Goal: Task Accomplishment & Management: Complete application form

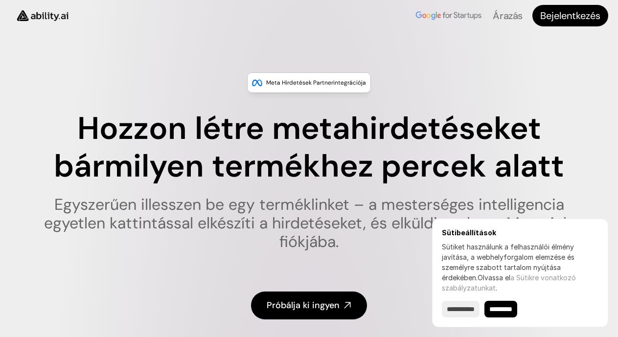
click at [505, 313] on input "*********" at bounding box center [500, 309] width 33 height 17
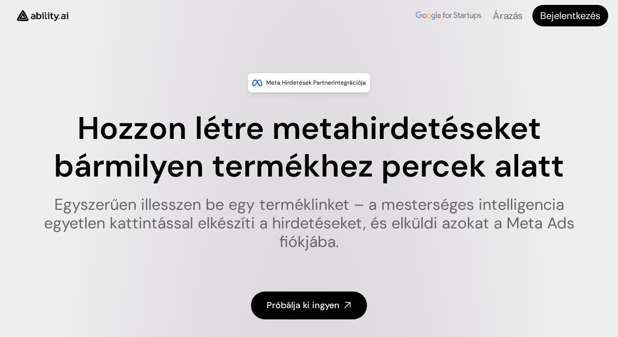
type input "******"
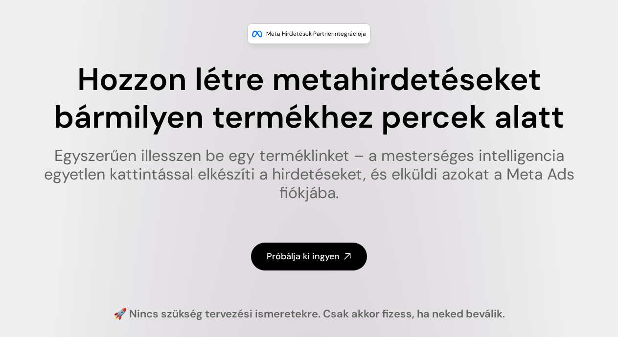
scroll to position [147, 0]
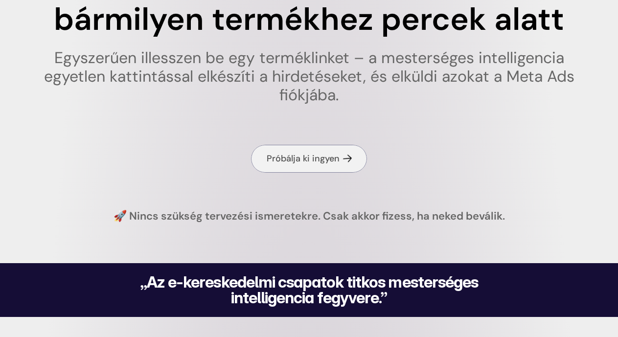
click at [301, 164] on font "Próbálja ki ingyen" at bounding box center [303, 159] width 73 height 12
